Goal: Task Accomplishment & Management: Use online tool/utility

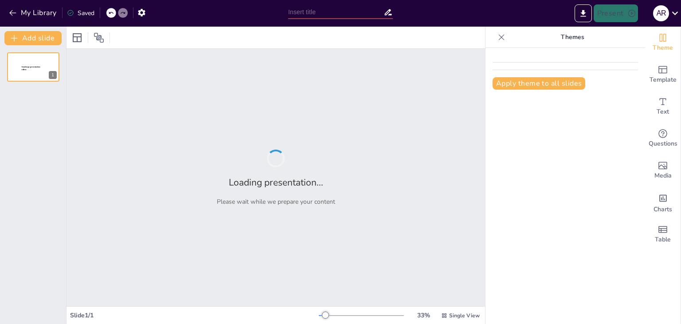
type input "Safeguarding the Girl Child: Addressing Labour and Trafficking Issues in [GEOGR…"
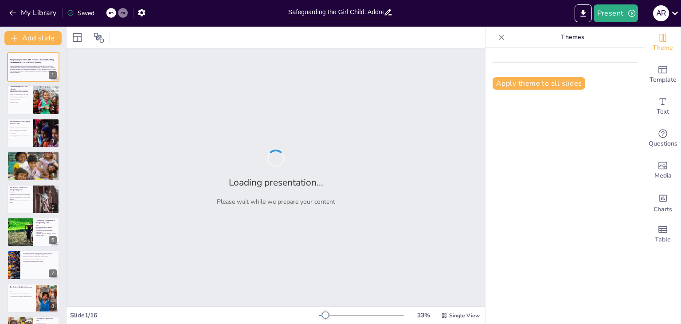
checkbox input "true"
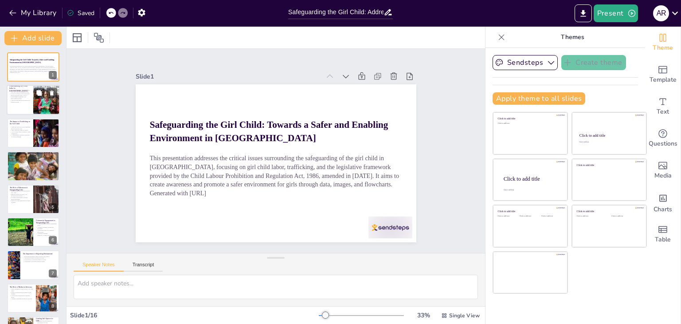
checkbox input "true"
click at [23, 102] on p "A multi-faceted approach is necessary to combat this issue." at bounding box center [19, 101] width 21 height 3
type textarea "The statistics reveal the vast extent of the problem, highlighting the urgent n…"
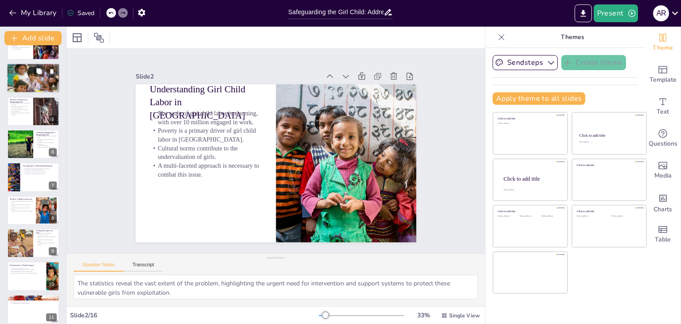
scroll to position [89, 0]
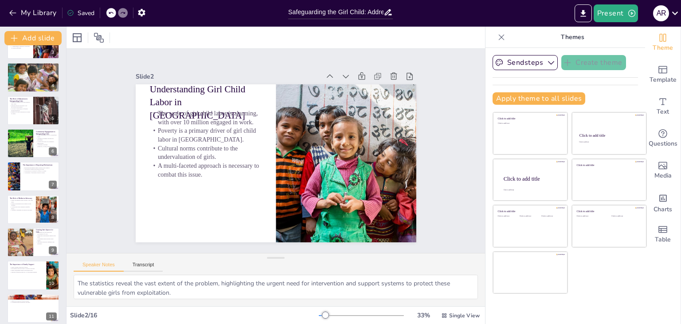
click at [338, 315] on div at bounding box center [361, 315] width 85 height 7
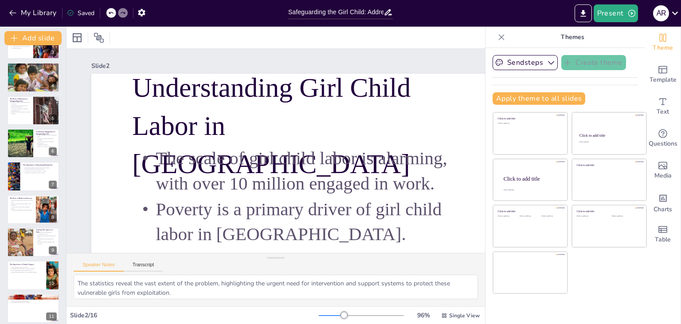
click at [333, 315] on div at bounding box center [331, 315] width 25 height 1
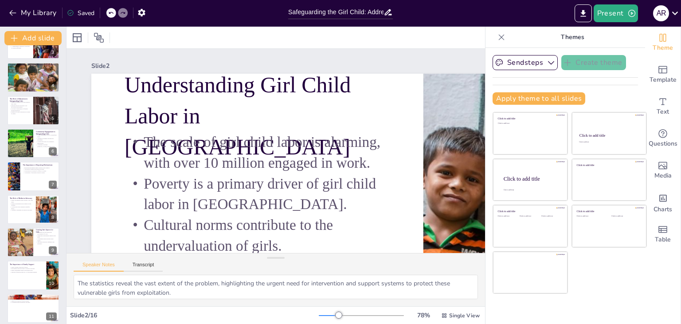
click at [335, 314] on div at bounding box center [338, 314] width 7 height 7
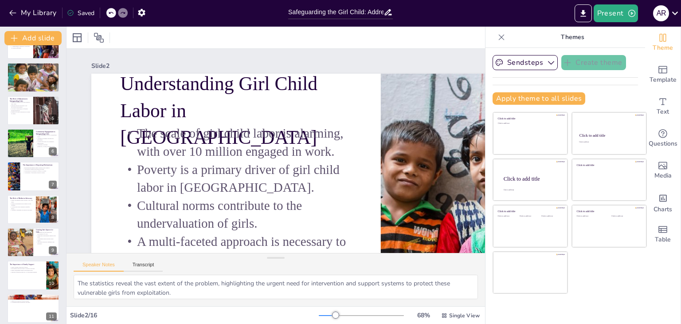
click at [321, 315] on div at bounding box center [327, 315] width 17 height 1
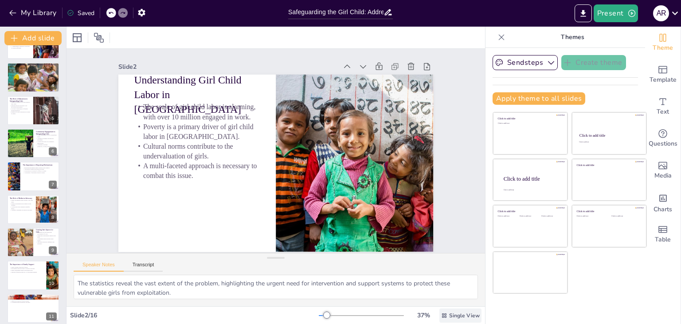
click at [454, 310] on div "Single View" at bounding box center [460, 315] width 42 height 14
click at [444, 275] on span "Single View" at bounding box center [445, 278] width 40 height 8
click at [93, 37] on div at bounding box center [99, 38] width 14 height 14
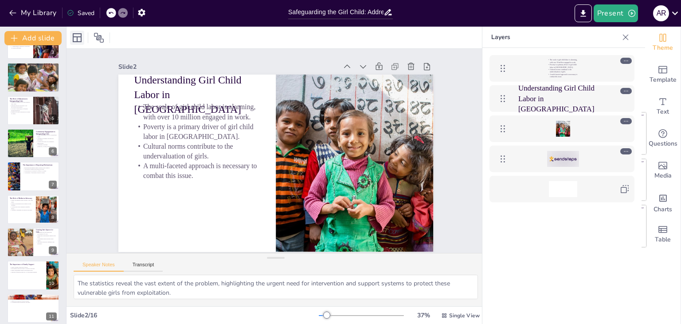
click at [78, 33] on icon at bounding box center [77, 37] width 9 height 9
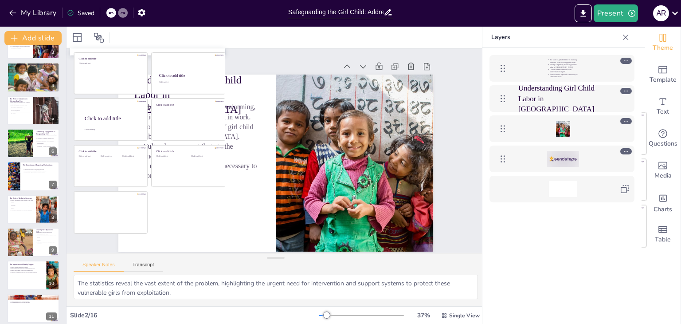
click at [141, 38] on div at bounding box center [276, 38] width 419 height 22
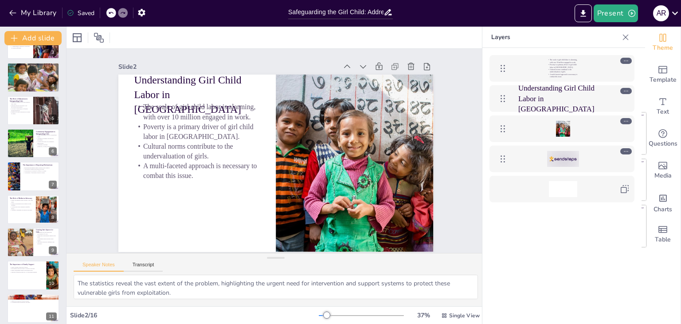
click at [628, 149] on icon at bounding box center [626, 151] width 6 height 6
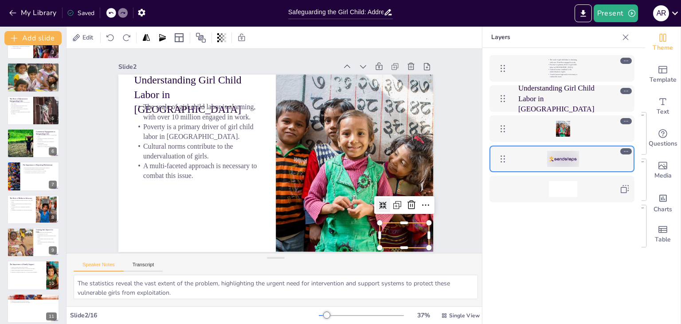
click at [533, 214] on div "The scale of girl child labor is alarming, with over 10 million engaged in work…" at bounding box center [561, 199] width 159 height 302
click at [380, 188] on div at bounding box center [388, 196] width 16 height 16
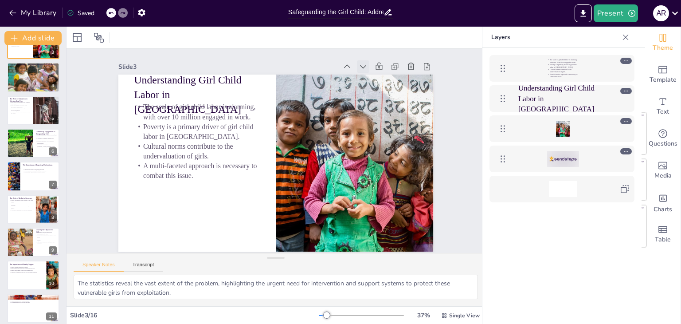
click at [382, 191] on icon at bounding box center [388, 197] width 12 height 12
click at [369, 97] on icon at bounding box center [375, 103] width 12 height 12
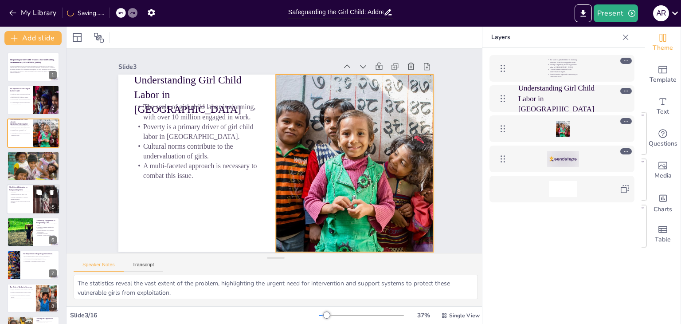
scroll to position [0, 0]
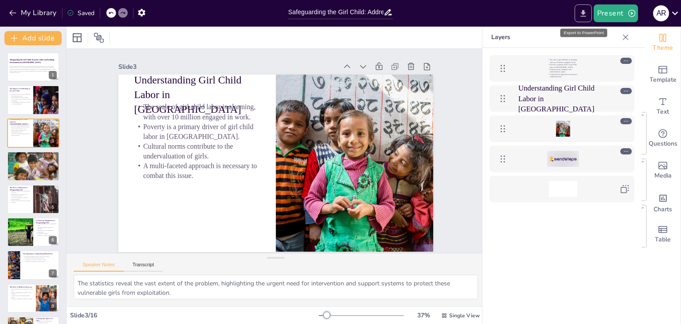
click at [581, 15] on icon "Export to PowerPoint" at bounding box center [583, 13] width 9 height 9
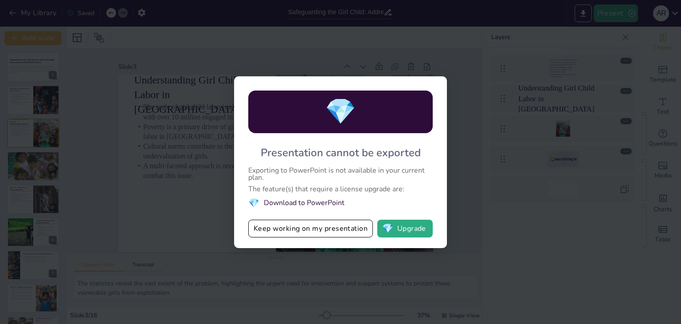
click at [338, 201] on li "💎 Download to PowerPoint" at bounding box center [340, 203] width 184 height 12
click at [352, 226] on button "Keep working on my presentation" at bounding box center [310, 228] width 125 height 18
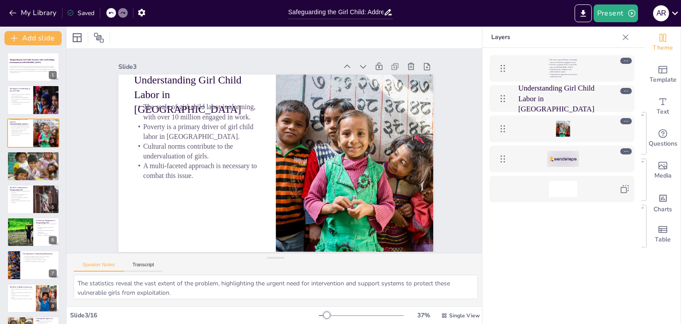
checkbox input "true"
click at [627, 14] on icon "button" at bounding box center [631, 13] width 9 height 9
click at [614, 34] on li "Preview presentation" at bounding box center [629, 33] width 70 height 14
